Goal: Check status: Check status

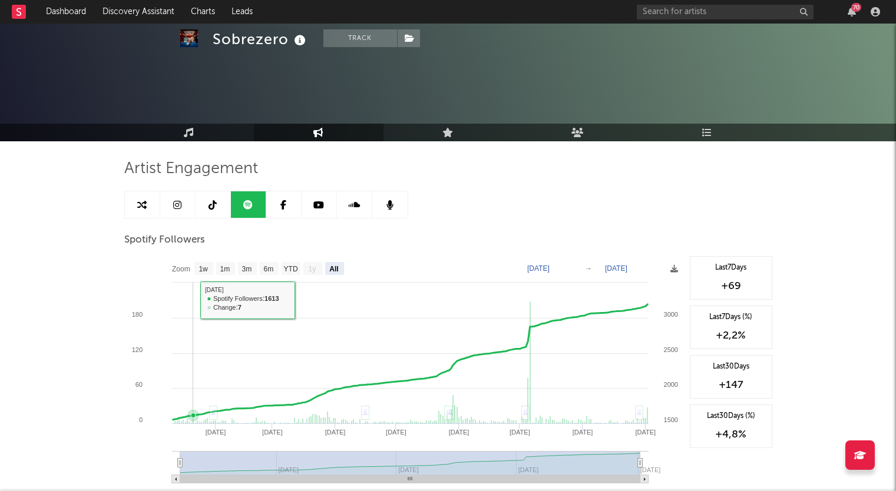
select select "All"
select select "1w"
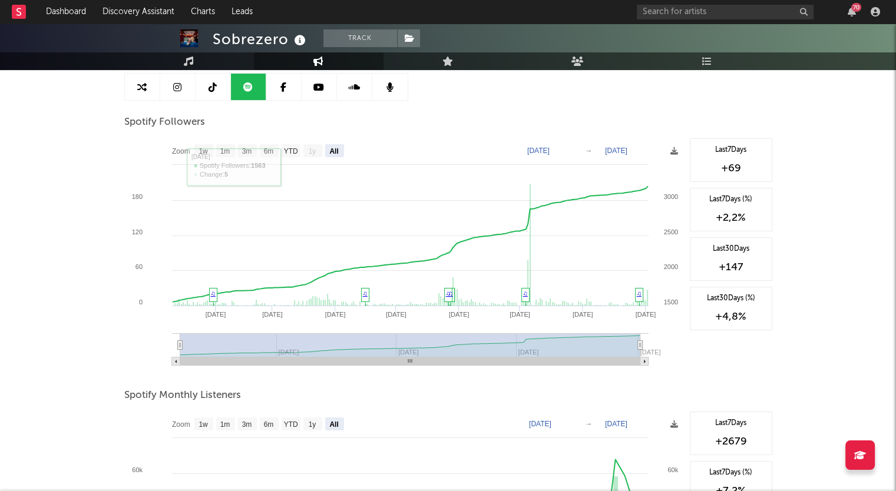
click at [323, 85] on icon at bounding box center [318, 86] width 11 height 9
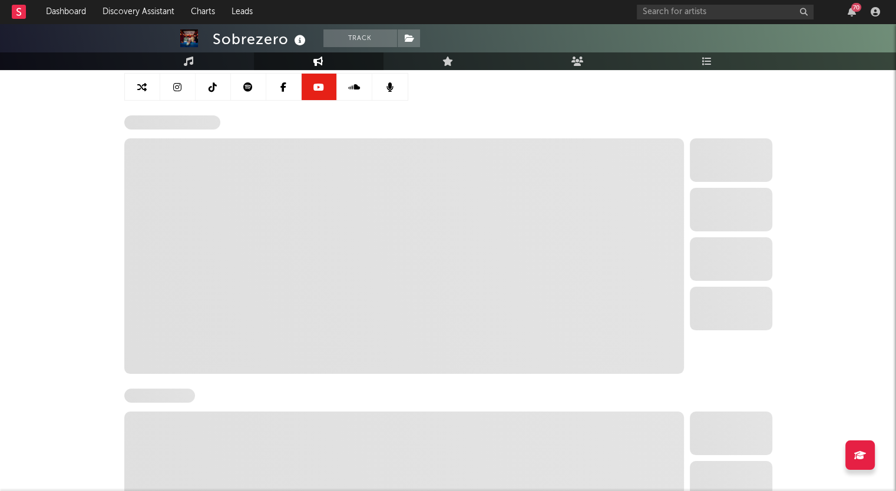
click at [251, 84] on icon at bounding box center [247, 86] width 9 height 9
select select "6m"
select select "1w"
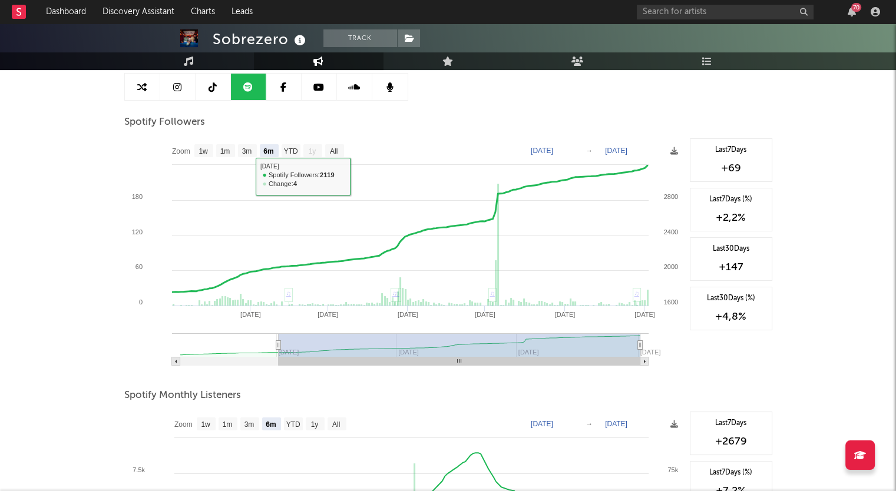
click at [335, 156] on rect at bounding box center [334, 150] width 19 height 13
select select "All"
type input "[DATE]"
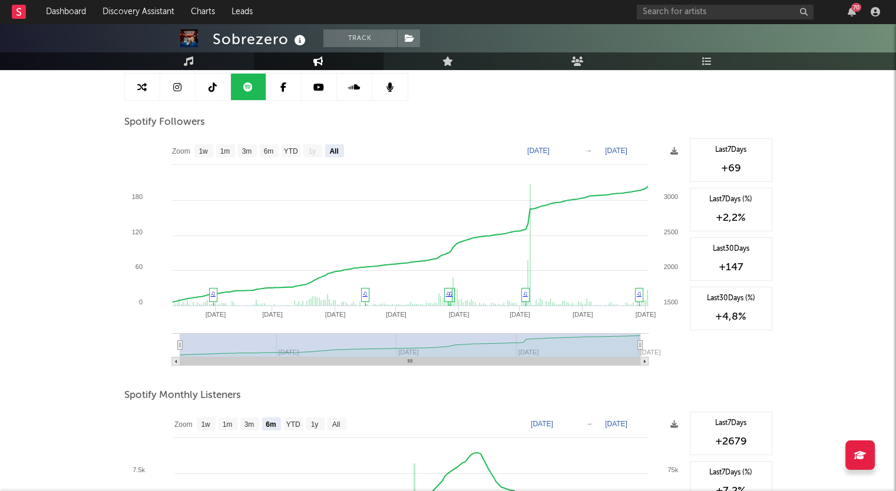
click at [338, 150] on text "All" at bounding box center [333, 151] width 9 height 8
select select "All"
